Goal: Transaction & Acquisition: Book appointment/travel/reservation

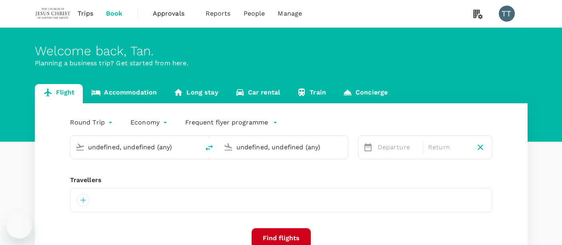
type input "Kuching Intl (KCH)"
type input "[PERSON_NAME] Intl (DMK)"
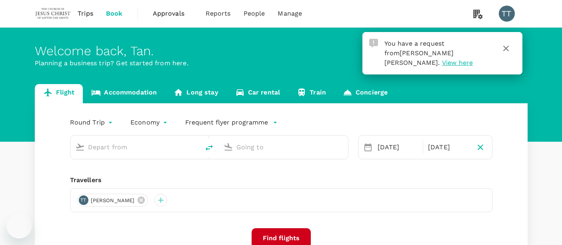
type input "Kuching Intl (KCH)"
type input "[PERSON_NAME] Intl (DMK)"
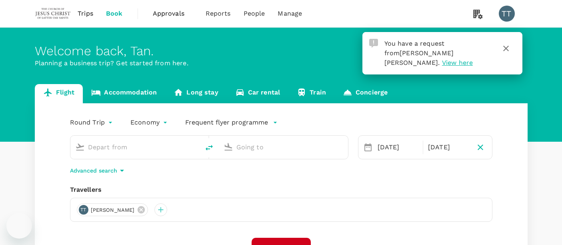
type input "Kuching Intl (KCH)"
type input "[PERSON_NAME] Intl (DMK)"
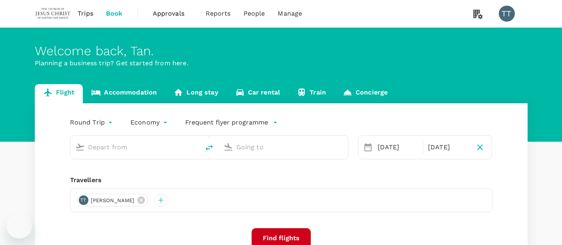
click at [390, 149] on div "[DATE]" at bounding box center [397, 147] width 47 height 16
type input "Kuching Intl (KCH)"
type input "[PERSON_NAME] Intl (DMK)"
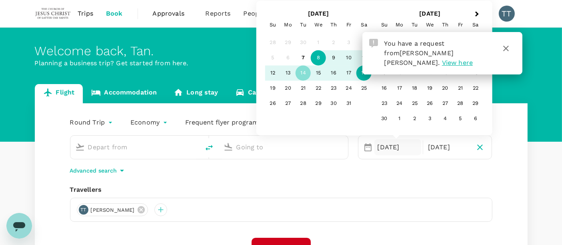
type input "Kuching Intl (KCH)"
type input "[PERSON_NAME] Intl (DMK)"
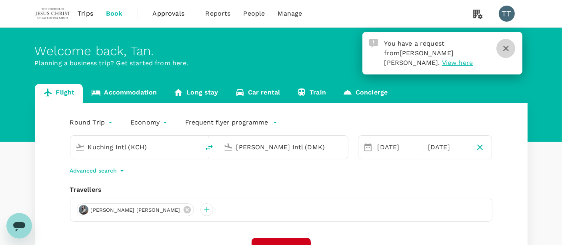
click at [505, 50] on icon "button" at bounding box center [506, 49] width 10 height 10
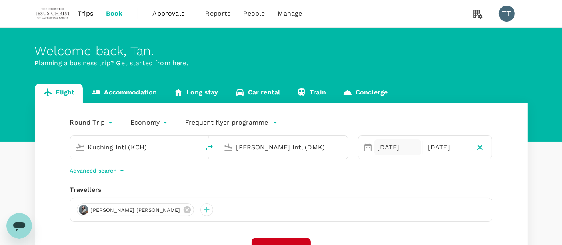
click at [397, 141] on div "[DATE]" at bounding box center [397, 147] width 47 height 16
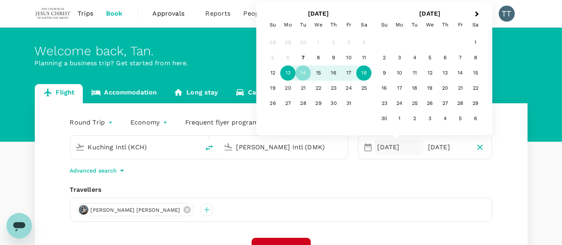
click at [285, 76] on div "13" at bounding box center [287, 73] width 15 height 15
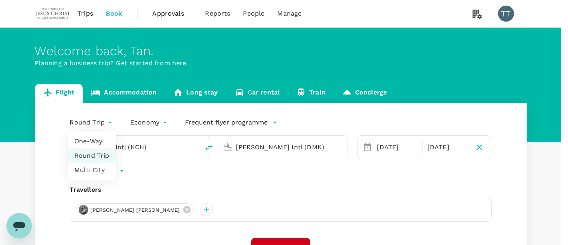
click at [106, 127] on body "Trips Book Approvals 0 Reports People Manage TT Welcome back , Tan . Planning a…" at bounding box center [284, 189] width 568 height 379
click at [102, 137] on li "One-Way" at bounding box center [92, 141] width 48 height 14
type input "oneway"
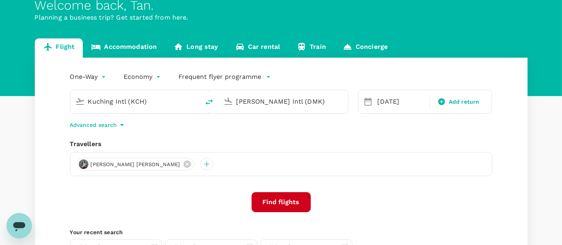
scroll to position [46, 0]
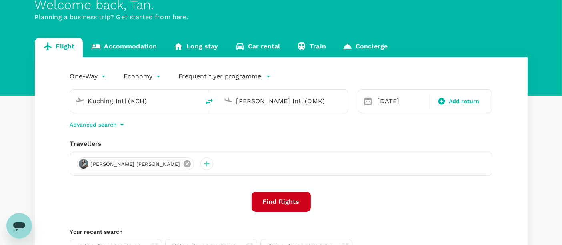
click at [183, 161] on icon at bounding box center [186, 163] width 7 height 7
click at [90, 161] on div at bounding box center [281, 163] width 422 height 24
click at [89, 161] on div at bounding box center [281, 163] width 422 height 24
click at [86, 161] on div at bounding box center [83, 163] width 13 height 13
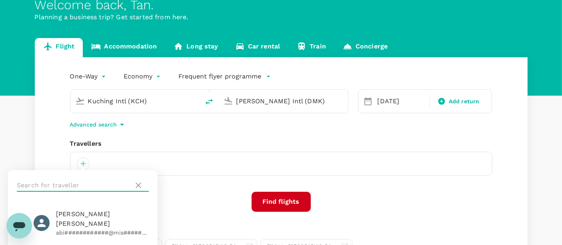
click at [76, 189] on input "text" at bounding box center [74, 185] width 114 height 13
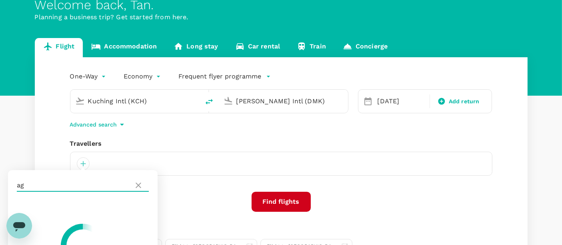
type input "a"
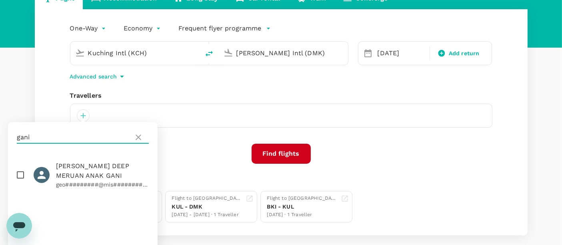
scroll to position [133, 0]
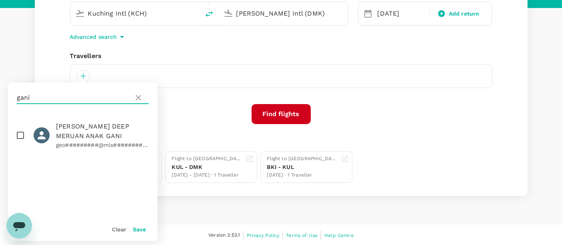
type input "gani"
click at [22, 133] on input "checkbox" at bounding box center [20, 135] width 17 height 17
checkbox input "true"
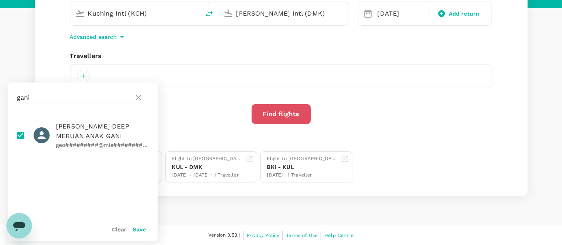
click at [270, 107] on button "Find flights" at bounding box center [280, 114] width 59 height 20
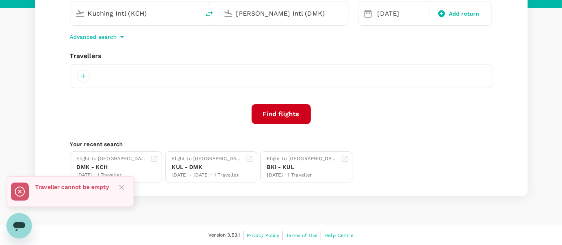
scroll to position [43, 0]
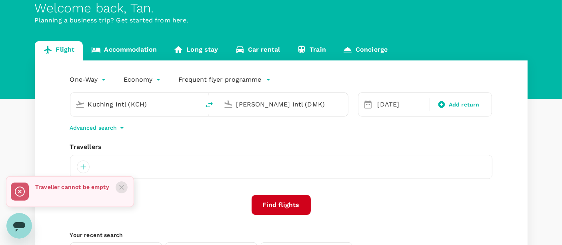
click at [124, 185] on icon "Close" at bounding box center [122, 187] width 8 height 8
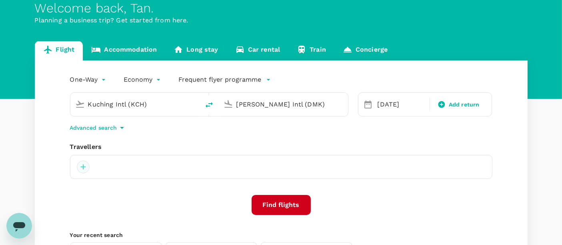
click at [85, 167] on div at bounding box center [83, 166] width 13 height 13
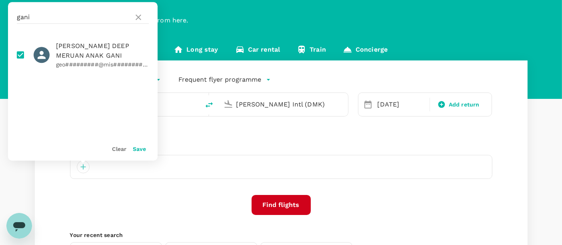
click at [137, 153] on div "Save" at bounding box center [136, 145] width 20 height 16
click at [138, 151] on button "Save" at bounding box center [139, 148] width 13 height 6
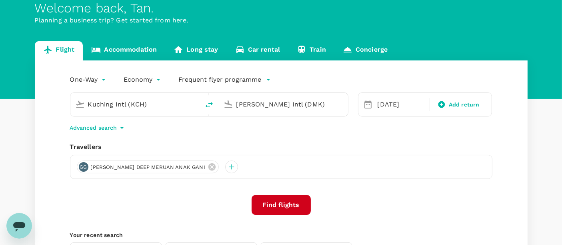
click at [152, 110] on input "Kuching Intl (KCH)" at bounding box center [135, 104] width 95 height 12
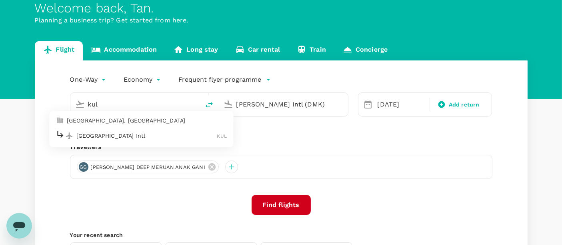
click at [150, 133] on p "Kuala Lumpur Intl" at bounding box center [146, 135] width 141 height 8
type input "Kuala Lumpur Intl (KUL)"
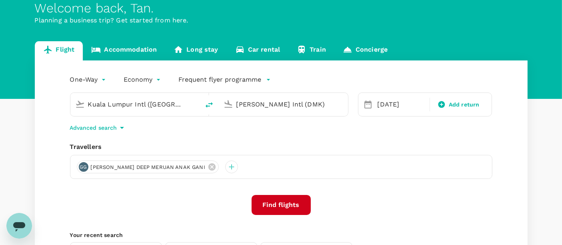
click at [261, 103] on input "[PERSON_NAME] Intl (DMK)" at bounding box center [283, 104] width 95 height 12
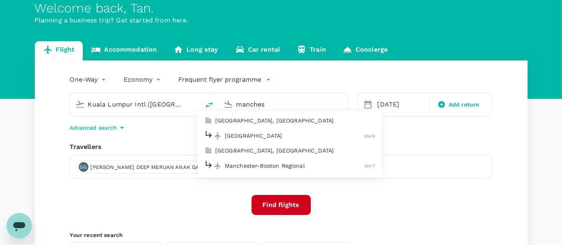
click at [252, 134] on p "Manchester" at bounding box center [294, 135] width 139 height 8
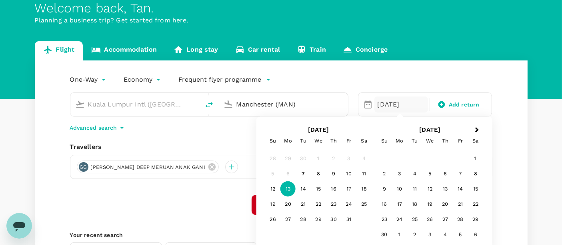
type input "Manchester (MAN)"
click at [287, 189] on div "13" at bounding box center [287, 188] width 15 height 15
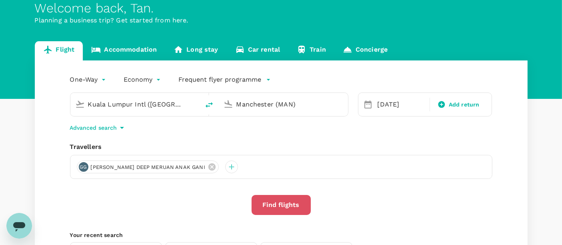
click at [280, 201] on button "Find flights" at bounding box center [280, 205] width 59 height 20
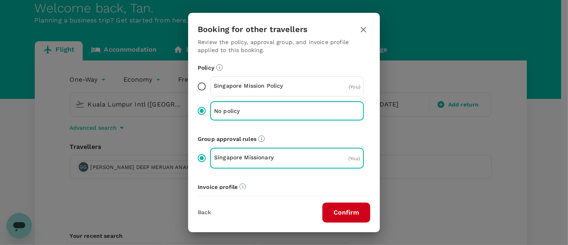
click at [335, 207] on button "Confirm" at bounding box center [347, 212] width 48 height 20
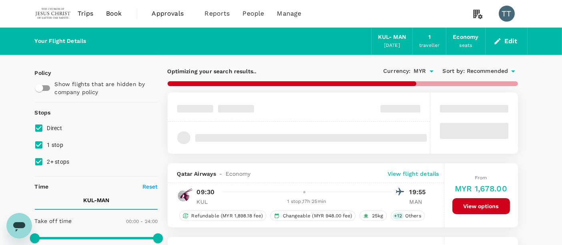
type input "2305"
checkbox input "false"
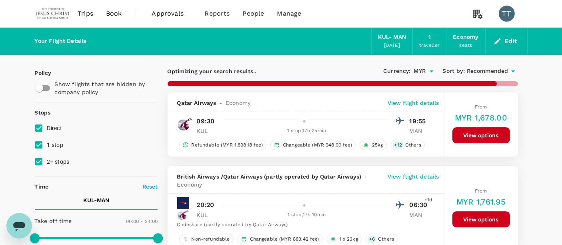
type input "5755"
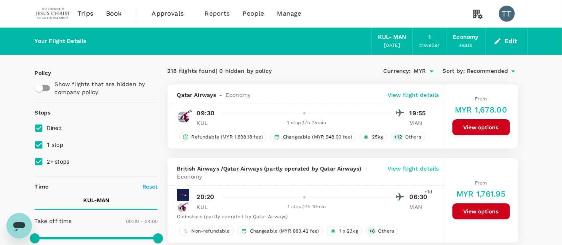
click at [463, 67] on span "Sort by :" at bounding box center [453, 71] width 22 height 9
click at [462, 68] on span "Sort by :" at bounding box center [453, 71] width 22 height 9
click at [481, 74] on span "Recommended" at bounding box center [487, 71] width 42 height 9
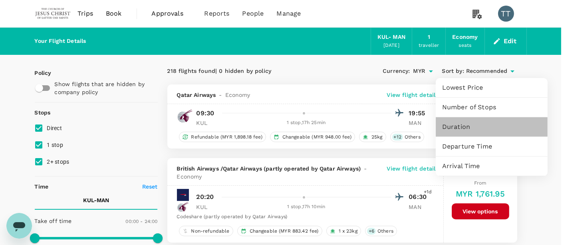
click at [461, 124] on span "Duration" at bounding box center [491, 127] width 99 height 10
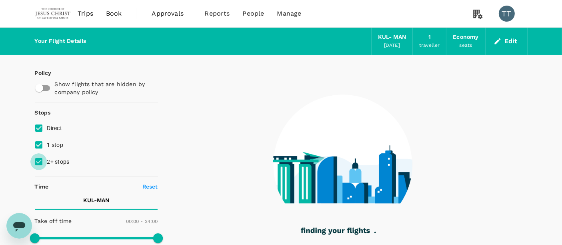
click at [42, 158] on input "2+ stops" at bounding box center [38, 161] width 17 height 17
checkbox input "false"
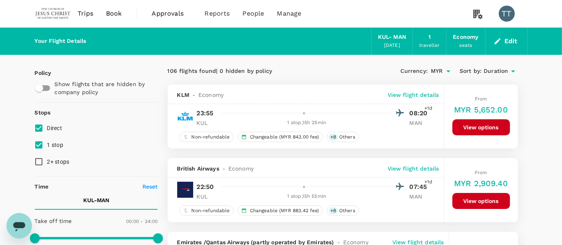
click at [321, 64] on div "106 flights found | 0 hidden by policy Currency : MYR Sort by : Duration" at bounding box center [342, 71] width 350 height 14
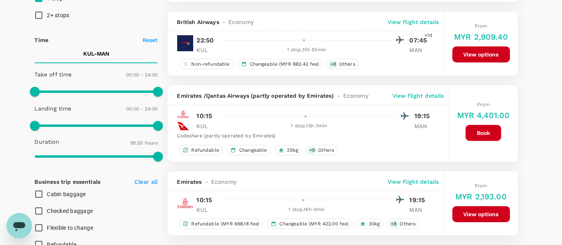
scroll to position [146, 0]
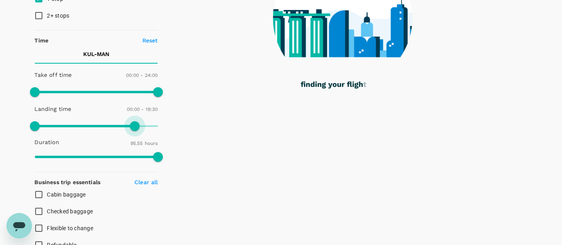
type input "1140"
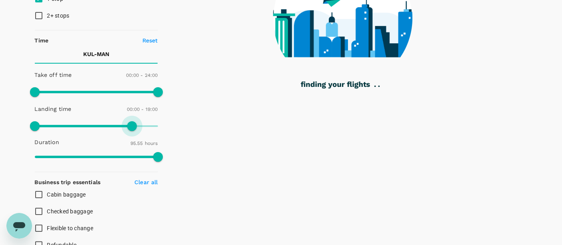
drag, startPoint x: 154, startPoint y: 122, endPoint x: 132, endPoint y: 127, distance: 22.4
click at [132, 127] on span at bounding box center [132, 126] width 10 height 10
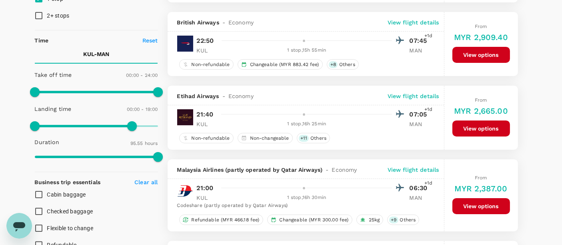
type input "MYR"
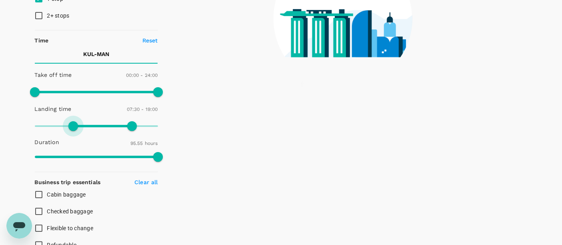
type input "630"
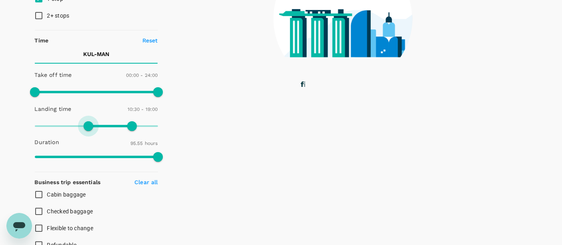
drag, startPoint x: 38, startPoint y: 125, endPoint x: 90, endPoint y: 120, distance: 52.2
click at [90, 121] on span at bounding box center [89, 126] width 10 height 10
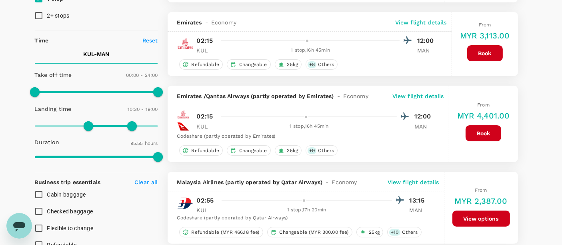
type input "MYR"
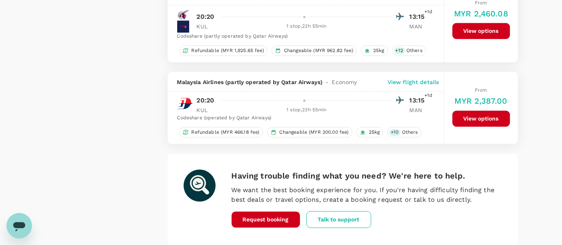
scroll to position [1520, 0]
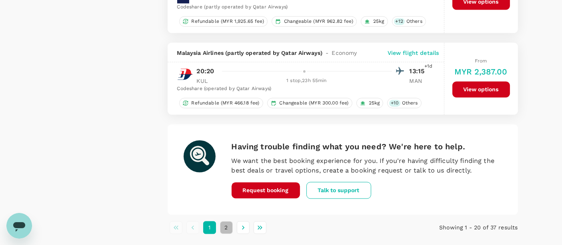
click at [225, 223] on button "2" at bounding box center [226, 227] width 13 height 13
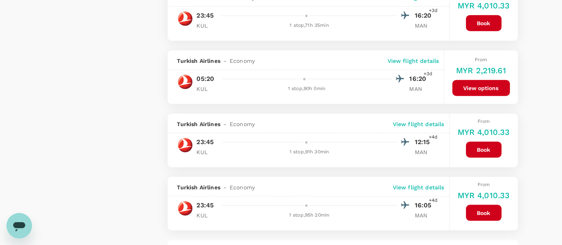
scroll to position [1106, 0]
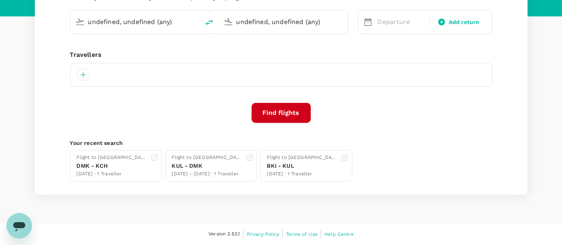
type input "Kuala Lumpur Intl (KUL)"
type input "Manchester (MAN)"
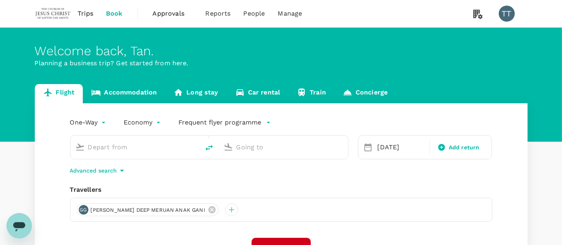
type input "Kuala Lumpur Intl (KUL)"
type input "Manchester (MAN)"
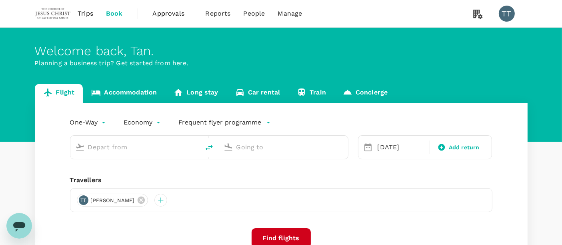
type input "Kuala Lumpur Intl (KUL)"
type input "Manchester (MAN)"
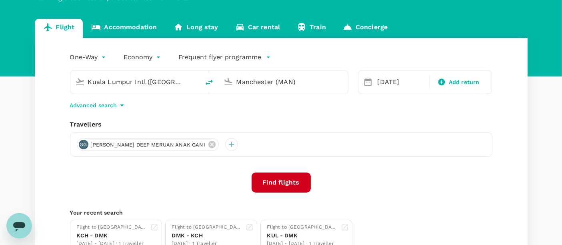
scroll to position [66, 0]
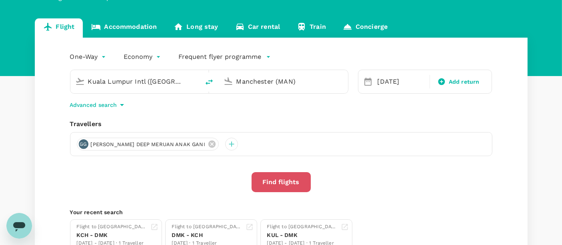
click at [280, 180] on button "Find flights" at bounding box center [280, 182] width 59 height 20
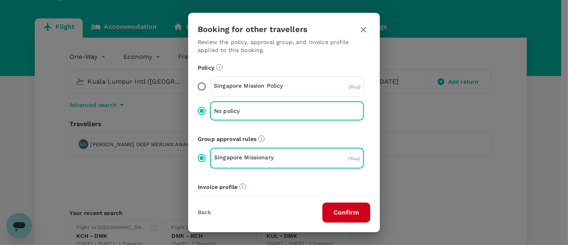
click at [305, 180] on div "Policy Singapore Mission Policy ( You ) No policy Group approval rules Singapor…" at bounding box center [284, 150] width 173 height 172
click at [345, 222] on button "Confirm" at bounding box center [347, 212] width 48 height 20
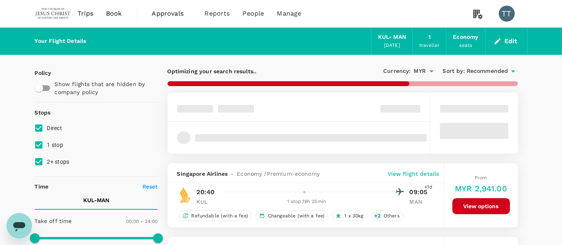
type input "2305"
checkbox input "false"
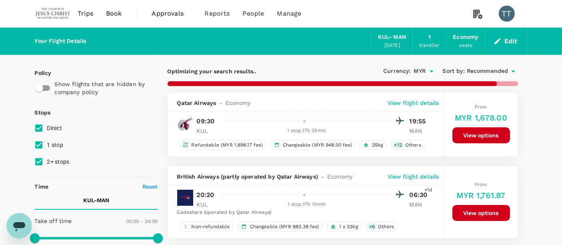
click at [464, 71] on span "Sort by :" at bounding box center [453, 71] width 22 height 9
click at [486, 74] on span "Recommended" at bounding box center [487, 71] width 42 height 9
type input "5755"
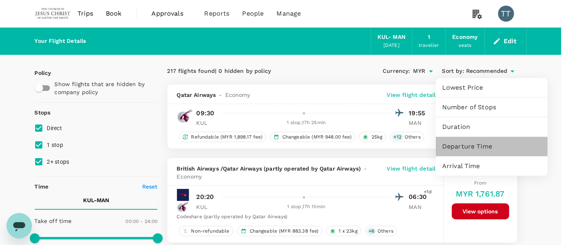
click at [481, 140] on div "Departure Time" at bounding box center [492, 146] width 112 height 19
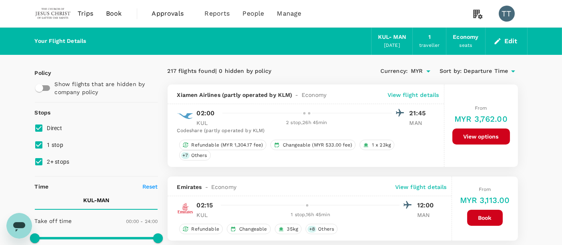
click at [490, 72] on span "Departure Time" at bounding box center [485, 71] width 44 height 9
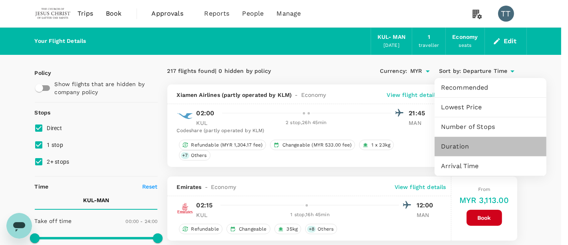
click at [467, 145] on span "Duration" at bounding box center [490, 146] width 99 height 10
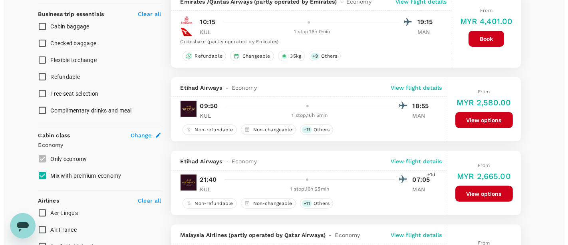
scroll to position [314, 0]
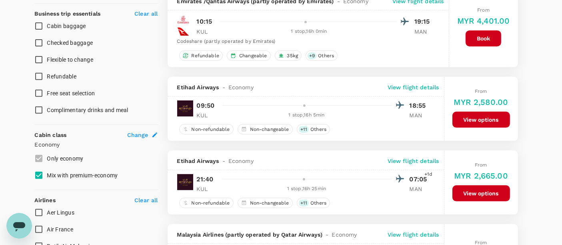
click at [394, 83] on p "View flight details" at bounding box center [413, 87] width 52 height 8
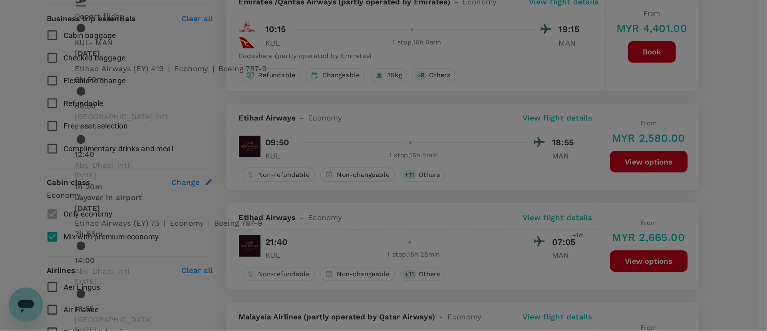
scroll to position [0, 0]
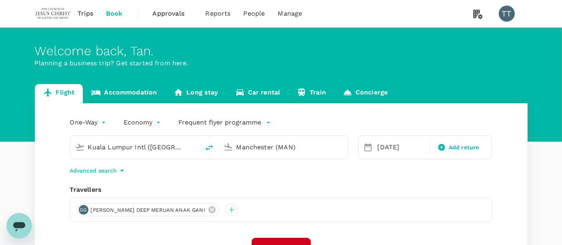
click at [86, 15] on span "Trips" at bounding box center [86, 14] width 16 height 10
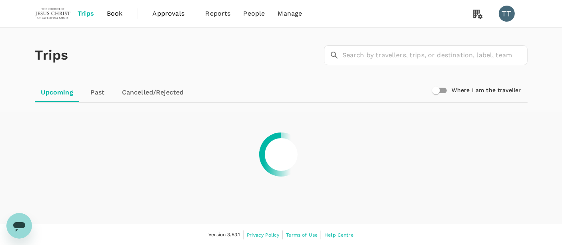
scroll to position [0, 0]
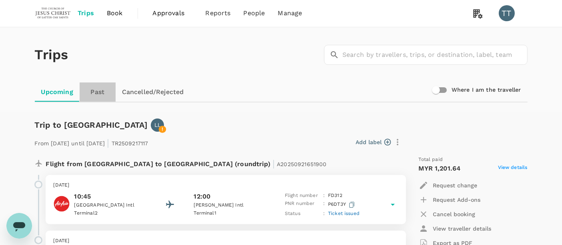
click at [90, 87] on link "Past" at bounding box center [98, 91] width 36 height 19
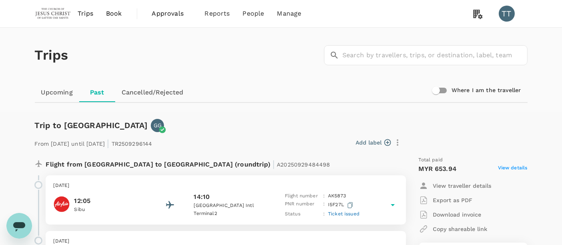
click at [119, 16] on span "Book" at bounding box center [114, 14] width 16 height 10
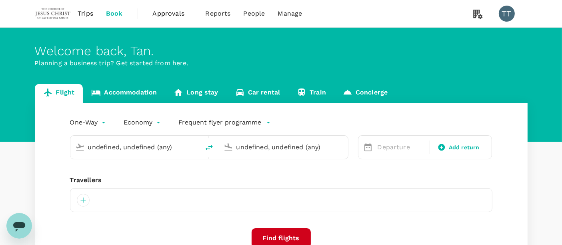
type input "Kuala Lumpur Intl (KUL)"
type input "Manchester (MAN)"
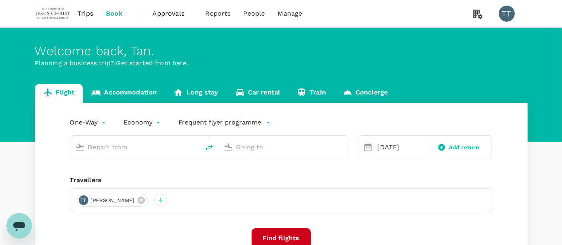
click at [135, 142] on input "text" at bounding box center [135, 147] width 95 height 12
type input "Kuala Lumpur Intl (KUL)"
type input "Manchester (MAN)"
type input "Kuala Lumpur Intl (KUL)"
type input "Manchester (MAN)"
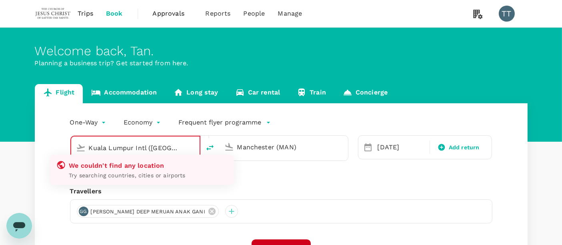
click at [212, 143] on icon "delete" at bounding box center [210, 148] width 10 height 10
type input "Manchester (MAN)"
type input "Kuala Lumpur Intl (KUL)"
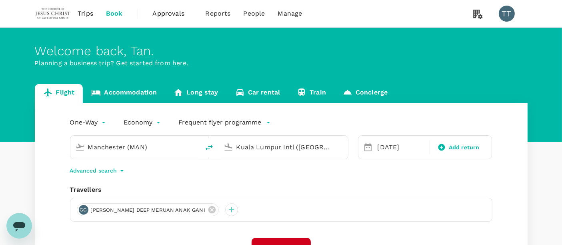
click at [173, 149] on input "Manchester (MAN)" at bounding box center [135, 147] width 95 height 12
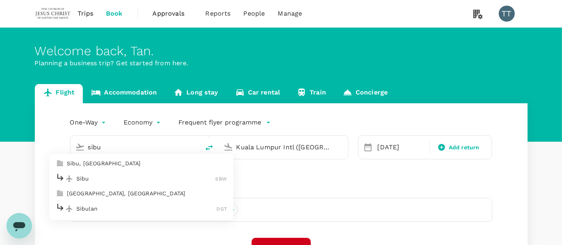
click at [142, 180] on p "Sibu" at bounding box center [145, 178] width 139 height 8
type input "Sibu (SBW)"
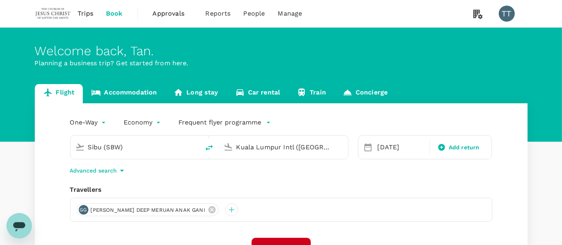
click at [369, 145] on icon at bounding box center [367, 147] width 7 height 8
click at [381, 145] on div "13 Oct" at bounding box center [401, 147] width 54 height 16
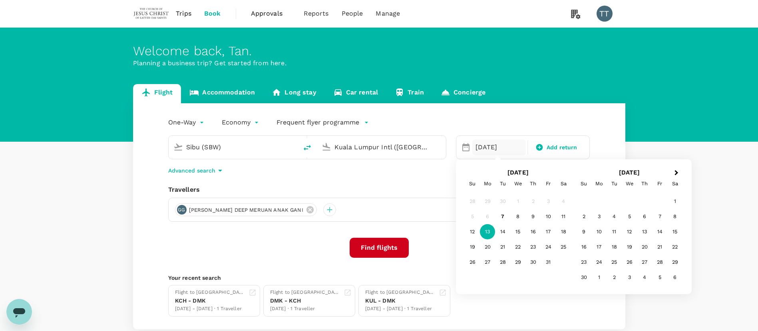
click at [295, 73] on div "Welcome back , Tan . Planning a business trip? Get started from here." at bounding box center [379, 85] width 758 height 114
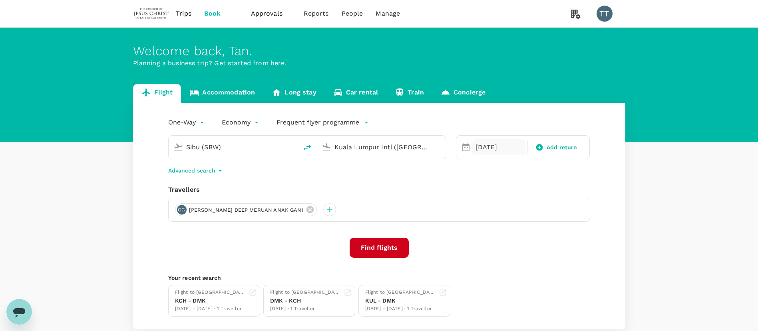
click at [484, 150] on div "13 Oct" at bounding box center [499, 147] width 54 height 16
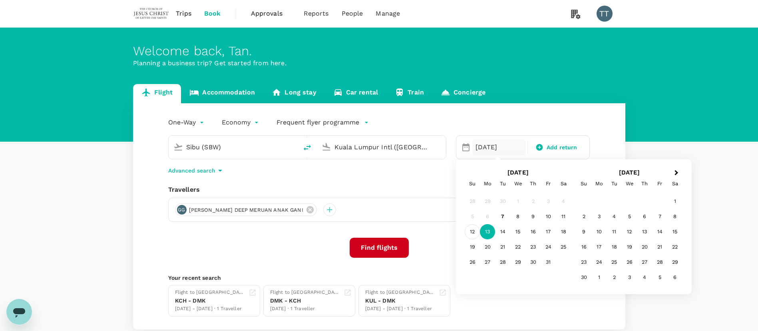
click at [476, 227] on div "12" at bounding box center [472, 231] width 15 height 15
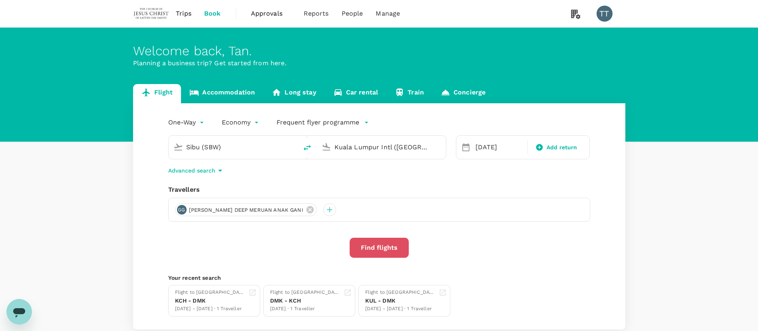
click at [393, 243] on button "Find flights" at bounding box center [379, 247] width 59 height 20
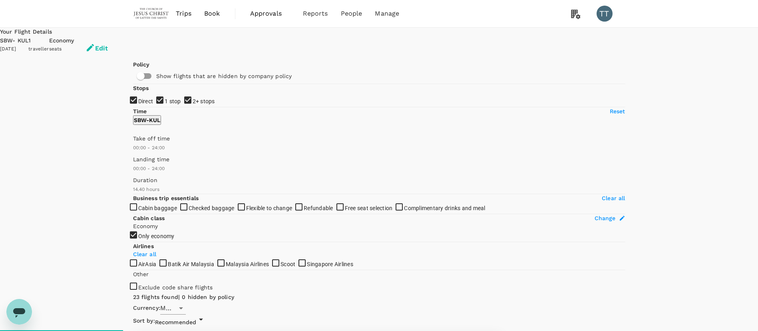
click at [197, 244] on span "Recommended" at bounding box center [176, 322] width 42 height 6
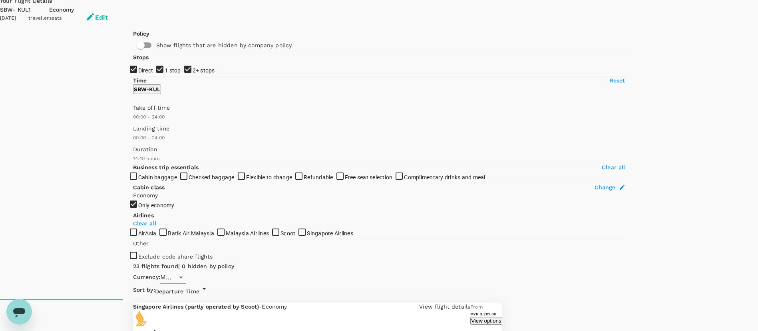
scroll to position [21, 0]
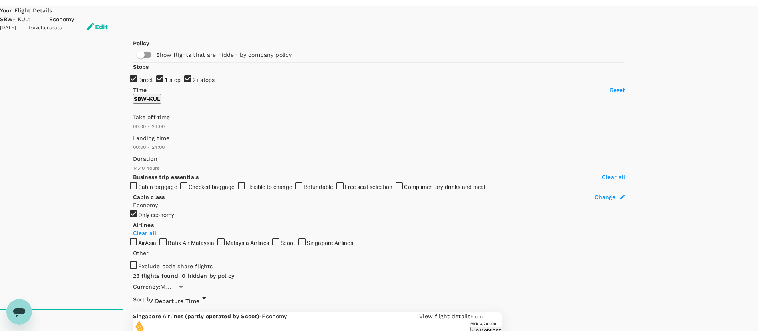
click at [141, 122] on input "1 stop" at bounding box center [379, 144] width 758 height 331
checkbox input "false"
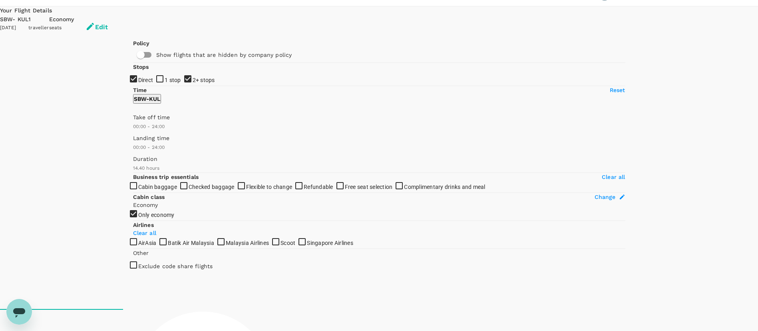
click at [134, 135] on input "2+ stops" at bounding box center [379, 144] width 758 height 331
checkbox input "false"
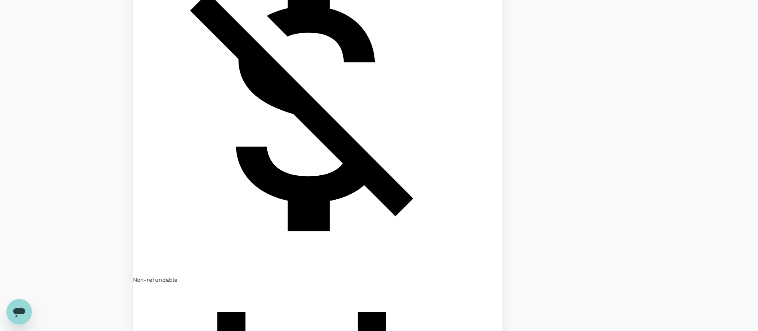
scroll to position [436, 0]
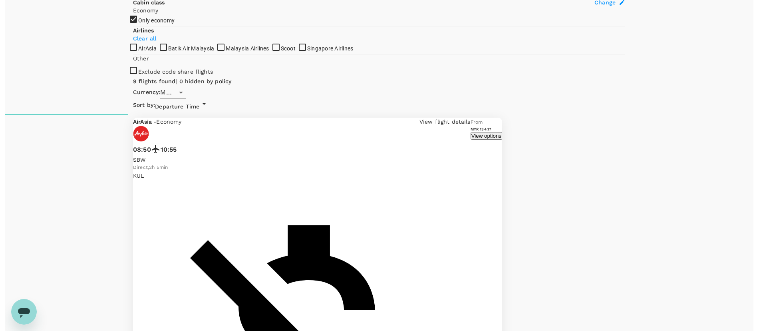
scroll to position [219, 0]
